Goal: Task Accomplishment & Management: Use online tool/utility

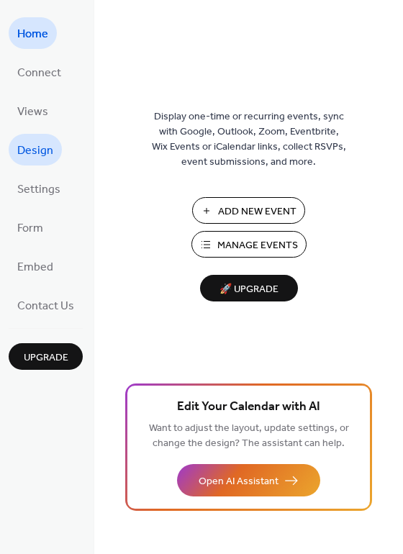
click at [28, 135] on link "Design" at bounding box center [35, 150] width 53 height 32
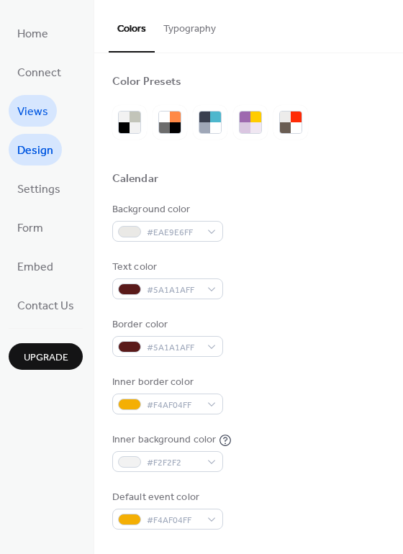
click at [32, 102] on span "Views" at bounding box center [32, 112] width 31 height 23
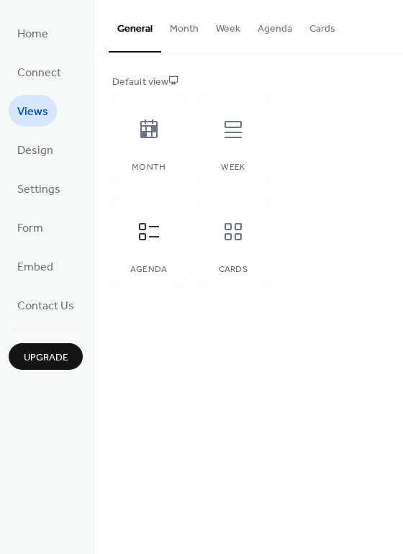
click at [253, 30] on button "Agenda" at bounding box center [275, 25] width 52 height 51
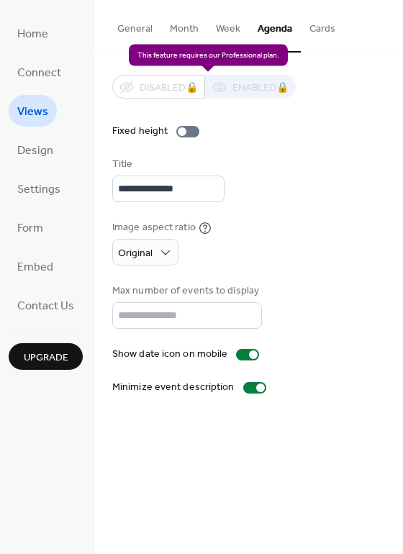
click at [236, 91] on div "Disabled 🔒 Enabled 🔒" at bounding box center [204, 87] width 184 height 24
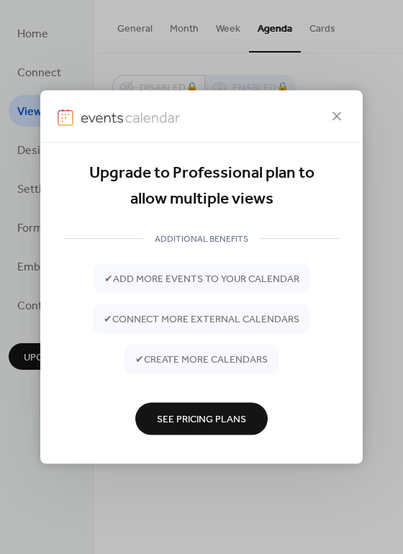
click at [336, 127] on div at bounding box center [201, 117] width 323 height 53
click at [330, 105] on div at bounding box center [201, 117] width 323 height 53
click at [189, 27] on div "Upgrade to Professional plan to allow multiple views ADDITIONAL BENEFITS ✔ add …" at bounding box center [201, 277] width 403 height 554
click at [337, 114] on icon at bounding box center [336, 116] width 17 height 17
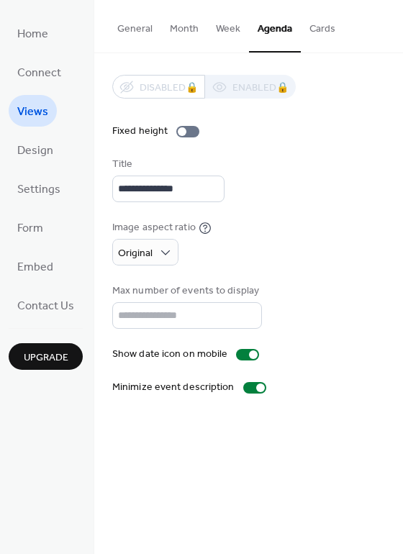
click at [180, 25] on button "Month" at bounding box center [184, 25] width 46 height 51
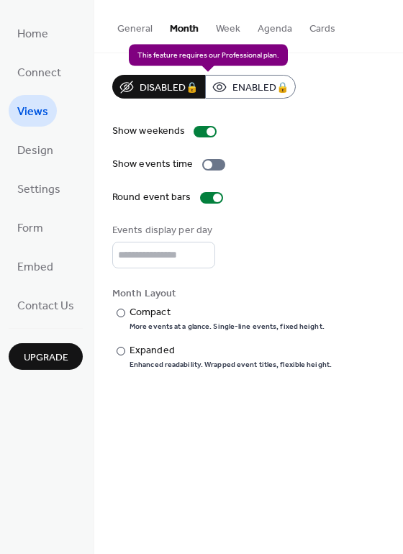
click at [232, 87] on div "Disabled 🔒 Enabled 🔒" at bounding box center [204, 87] width 184 height 24
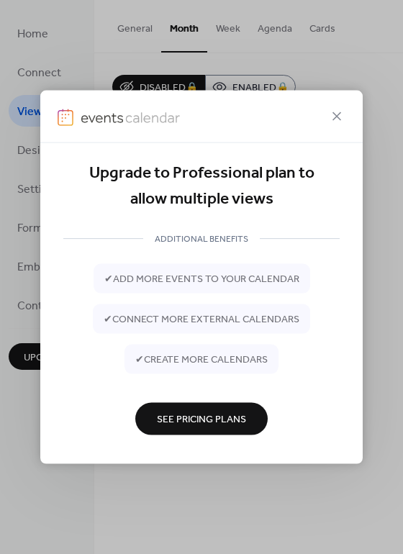
click at [326, 112] on div at bounding box center [201, 117] width 323 height 53
click at [336, 122] on icon at bounding box center [336, 116] width 17 height 17
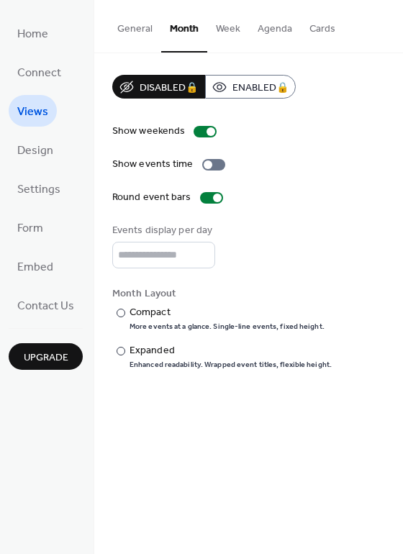
click at [226, 30] on button "Week" at bounding box center [228, 25] width 42 height 51
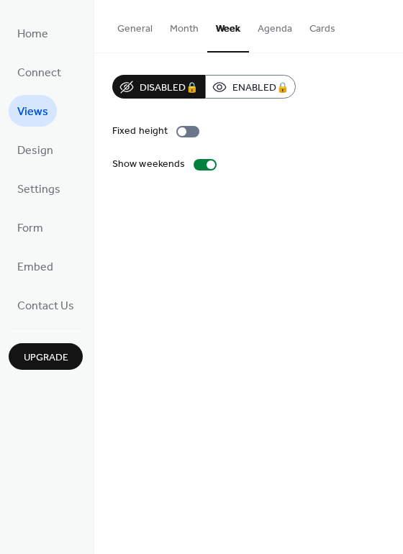
click at [145, 23] on button "General" at bounding box center [135, 25] width 53 height 51
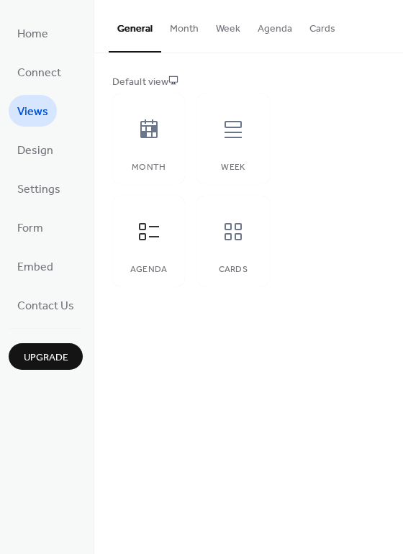
click at [271, 31] on button "Agenda" at bounding box center [275, 25] width 52 height 51
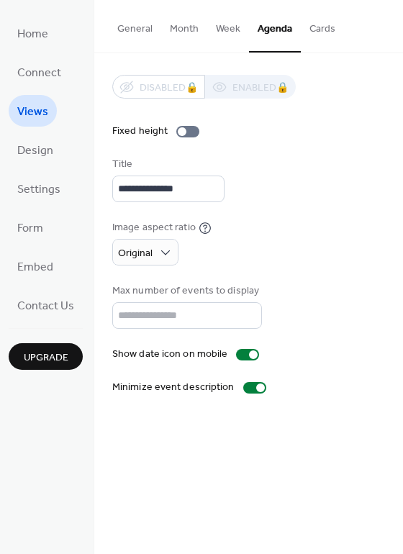
click at [340, 34] on div "General Month Week Agenda Cards" at bounding box center [248, 26] width 309 height 53
click at [313, 33] on button "Cards" at bounding box center [322, 25] width 43 height 51
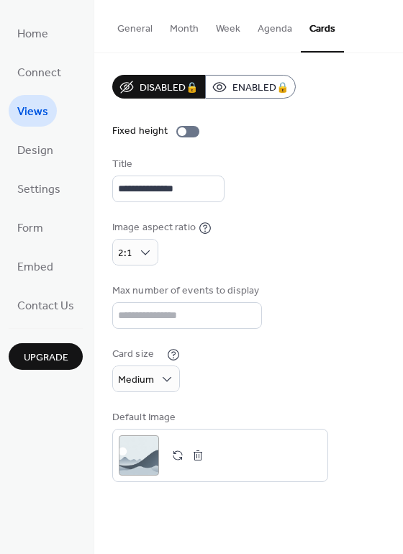
click at [216, 25] on button "Week" at bounding box center [228, 25] width 42 height 51
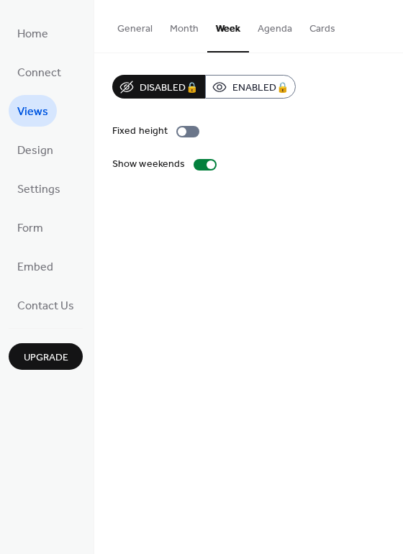
click at [181, 22] on button "Month" at bounding box center [184, 25] width 46 height 51
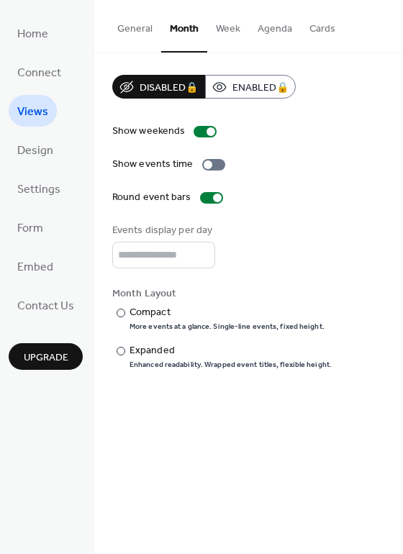
click at [264, 30] on button "Agenda" at bounding box center [275, 25] width 52 height 51
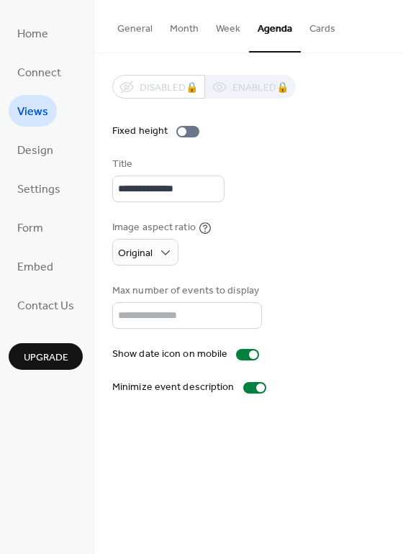
click at [223, 35] on button "Week" at bounding box center [228, 25] width 42 height 51
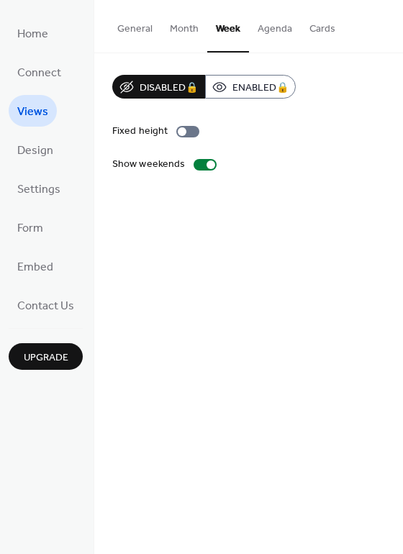
click at [181, 32] on button "Month" at bounding box center [184, 25] width 46 height 51
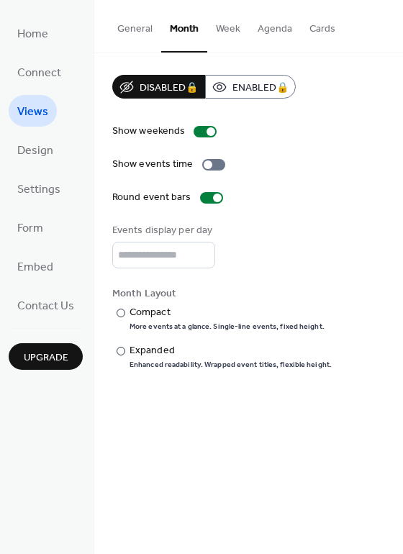
click at [284, 45] on button "Agenda" at bounding box center [275, 25] width 52 height 51
